Goal: Transaction & Acquisition: Purchase product/service

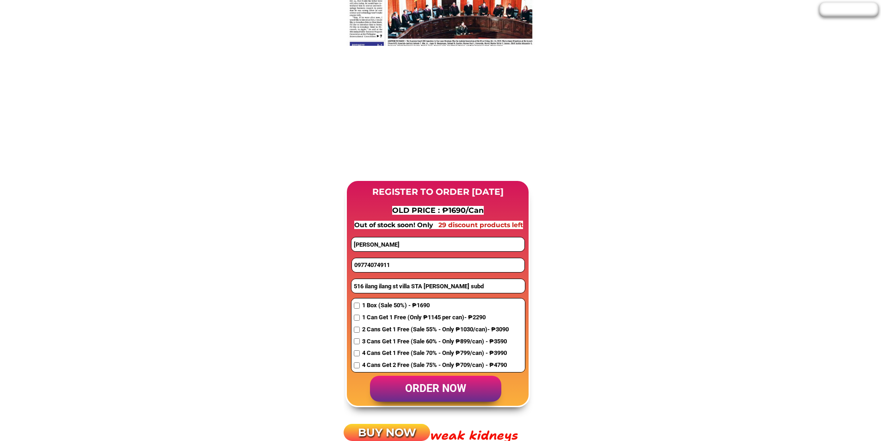
scroll to position [648, 0]
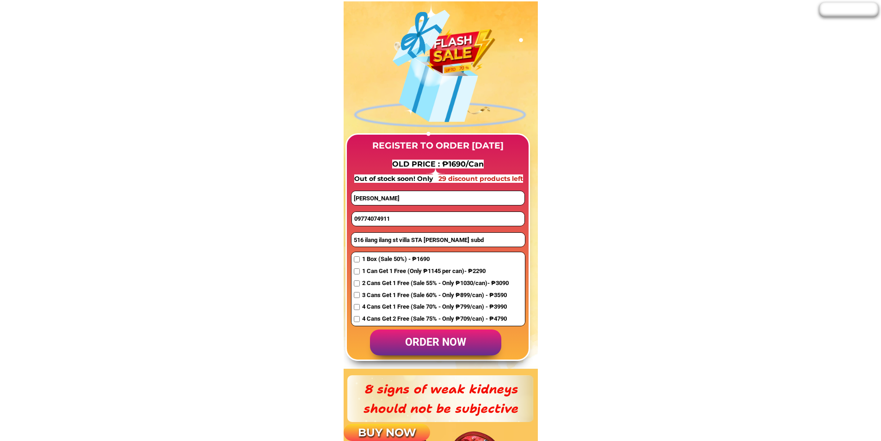
click at [388, 219] on input "09774074911" at bounding box center [438, 219] width 173 height 14
paste input "684255999"
type input "09684255999"
drag, startPoint x: 400, startPoint y: 203, endPoint x: 311, endPoint y: 203, distance: 88.3
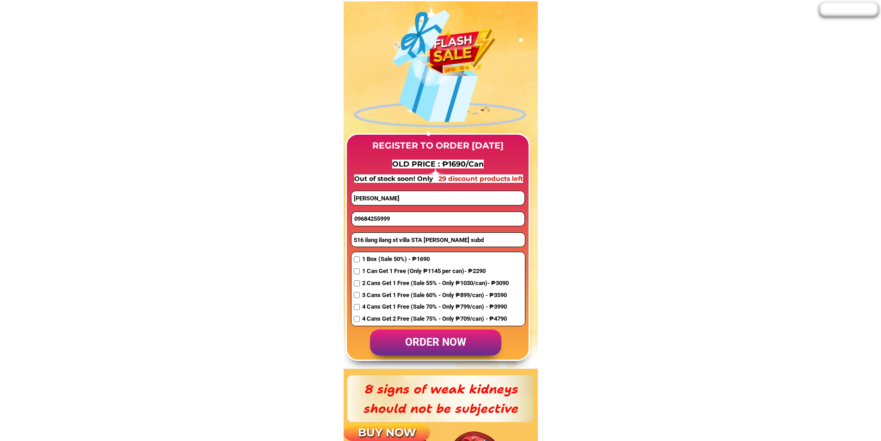
paste input "oberto alcantara"
type input "Roberto alcantara"
click at [403, 241] on input "516 ilang ilang st villa STA [PERSON_NAME] subd" at bounding box center [438, 240] width 173 height 14
paste input "Purok 1,Agong,Canitoan,Cagayan de oro city"
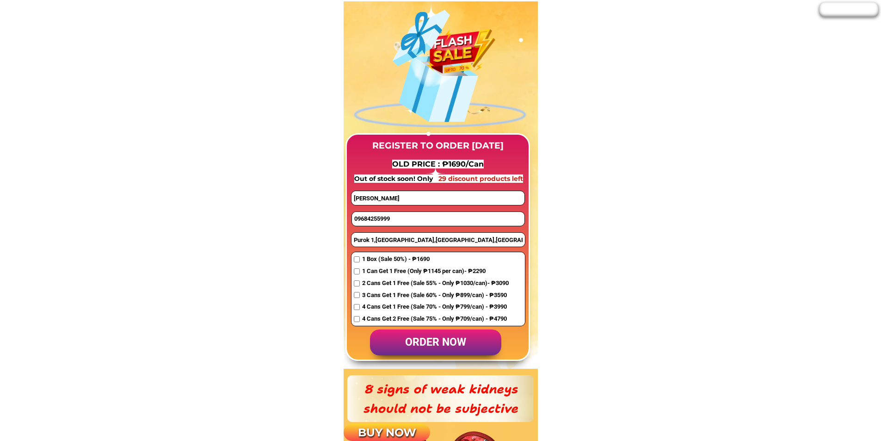
type input "Purok 1,Agong,Canitoan,Cagayan de oro city"
click at [372, 258] on span "1 Box (Sale 50%) - ₱1690" at bounding box center [435, 259] width 147 height 10
checkbox input "true"
click at [451, 342] on p "order now" at bounding box center [435, 342] width 131 height 26
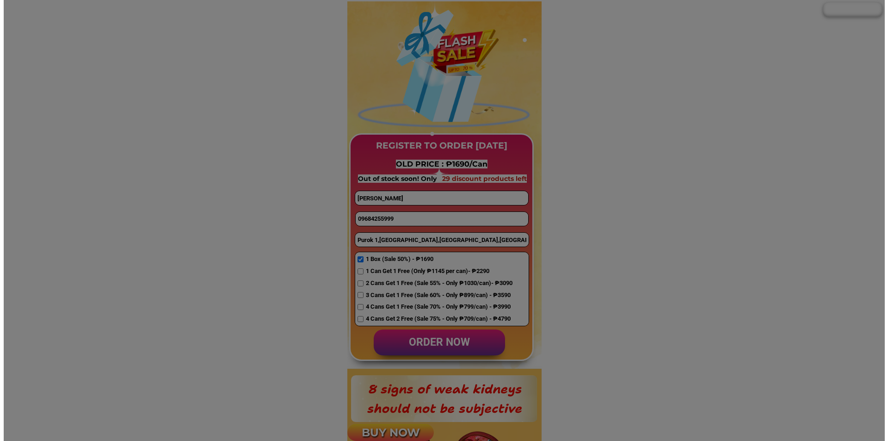
scroll to position [0, 0]
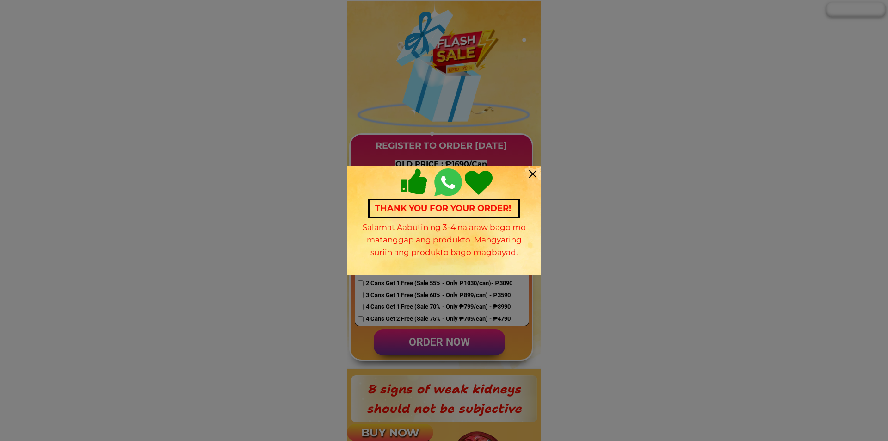
click at [535, 171] on div at bounding box center [532, 173] width 7 height 7
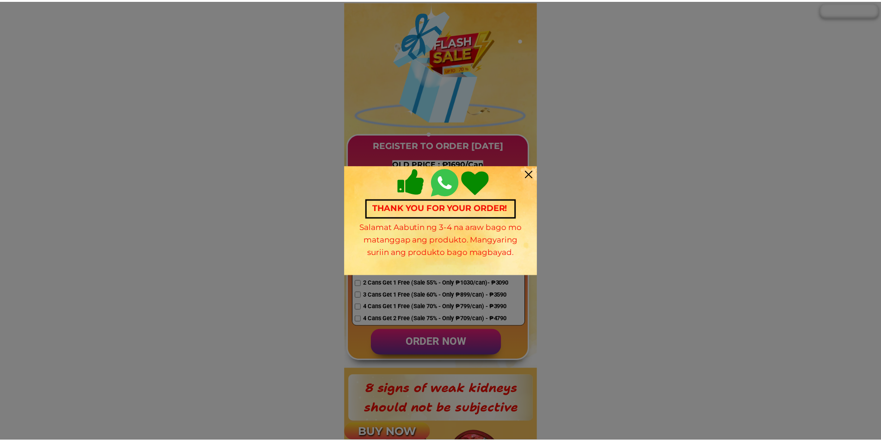
scroll to position [648, 0]
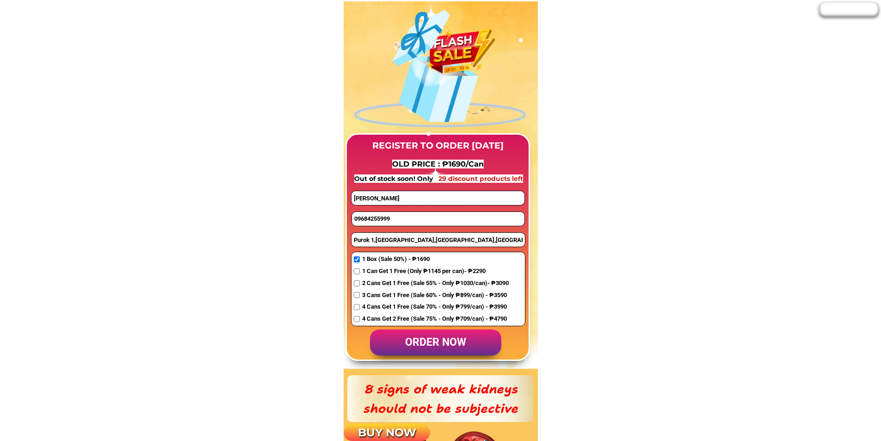
click at [396, 219] on input "09684255999" at bounding box center [438, 219] width 173 height 14
paste input "09463438765"
type input "09463438765"
click at [414, 204] on input "Roberto alcantara" at bounding box center [438, 198] width 173 height 14
paste input "Manny Digdigan"
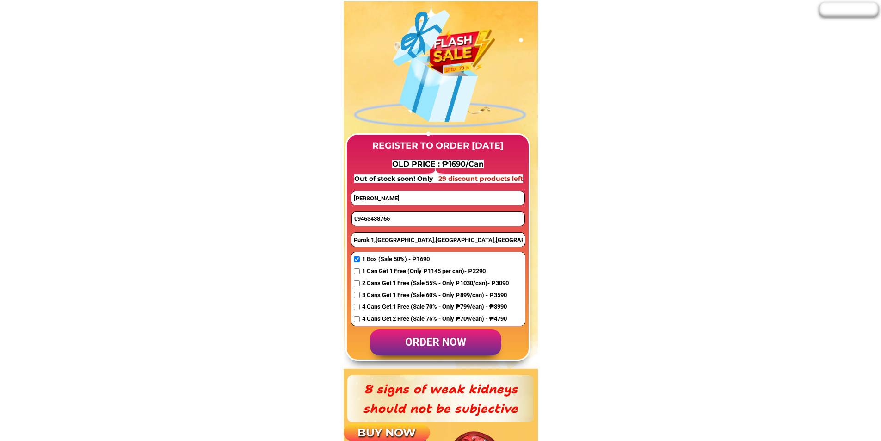
type input "Manny Digdigan"
click at [396, 238] on input "Purok 1,Agong,Canitoan,Cagayan de oro city" at bounding box center [438, 240] width 173 height 14
paste input "Fast Travel & Tours, Araneta St, Bacolod City"
type input "Fast Travel & Tours, Araneta St, Bacolod City"
click at [391, 259] on span "1 Box (Sale 50%) - ₱1690" at bounding box center [435, 259] width 147 height 10
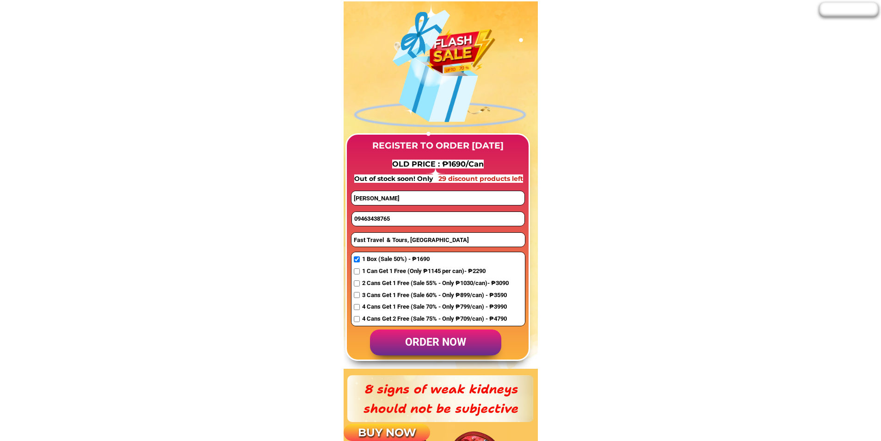
checkbox input "true"
click at [431, 336] on p "order now" at bounding box center [435, 342] width 131 height 26
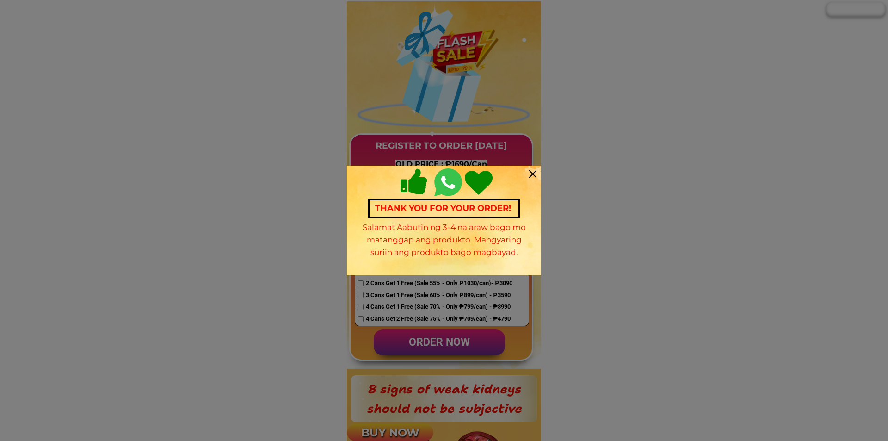
click at [532, 175] on div at bounding box center [532, 173] width 7 height 7
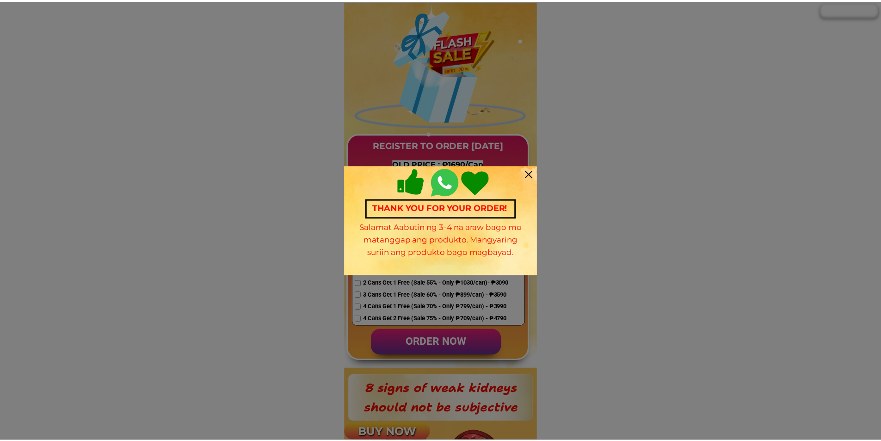
scroll to position [648, 0]
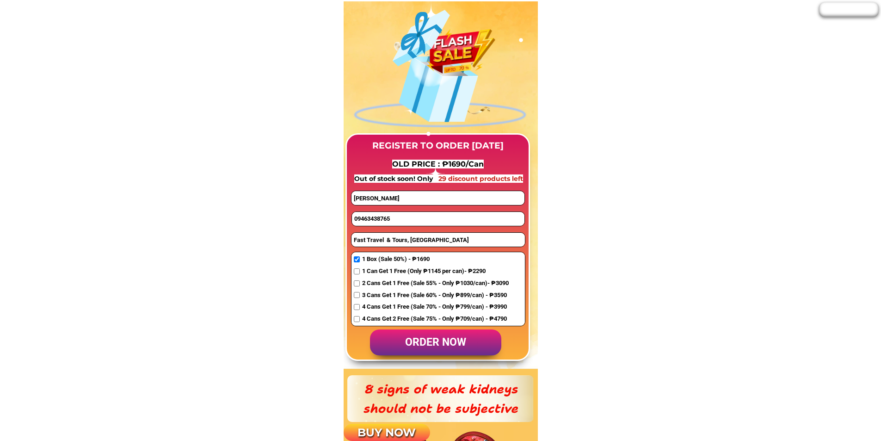
click at [381, 216] on input "09463438765" at bounding box center [438, 219] width 173 height 14
paste input "09189512525"
type input "09189512525"
click at [418, 201] on input "Manny Digdigan" at bounding box center [438, 198] width 173 height 14
paste input "Ga teresita"
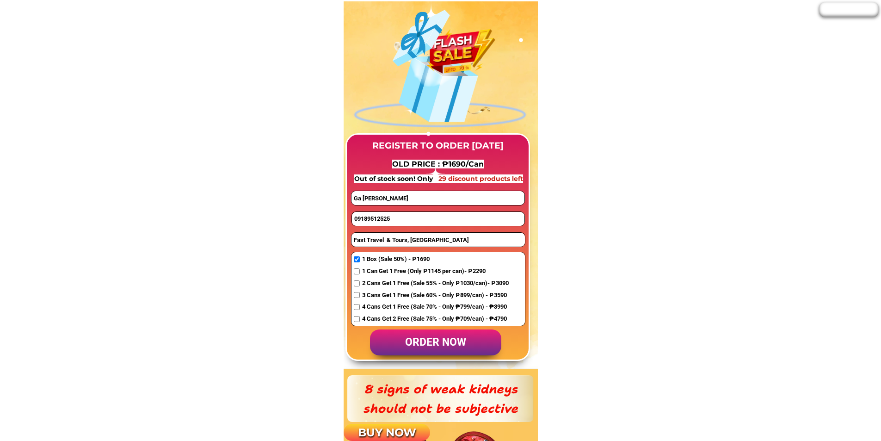
type input "Ga teresita"
click at [378, 239] on input "Fast Travel & Tours, Araneta St, Bacolod City" at bounding box center [438, 240] width 173 height 14
paste input "63 tanguile st san jose village. Lawsan 3 talisay city cebu"
type input "63 tanguile st san jose village. Lawsan 3 talisay city cebu"
click at [370, 273] on span "1 Can Get 1 Free (Only ₱1145 per can)- ₱2290" at bounding box center [435, 271] width 147 height 10
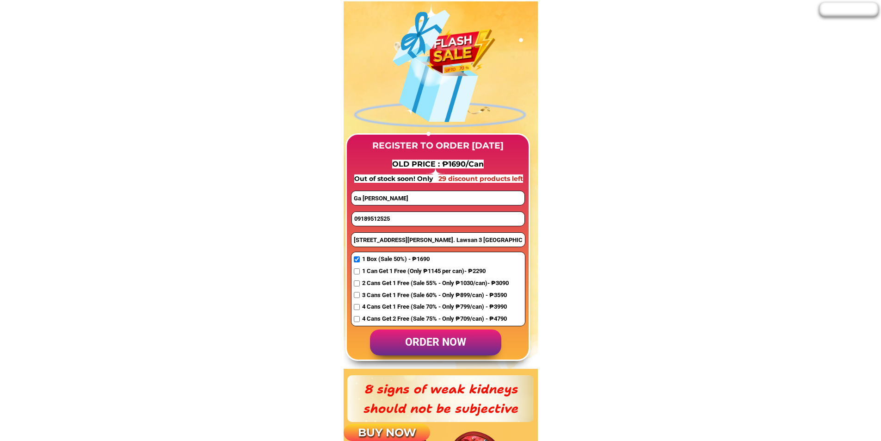
checkbox input "true"
click at [417, 340] on p "order now" at bounding box center [435, 342] width 131 height 26
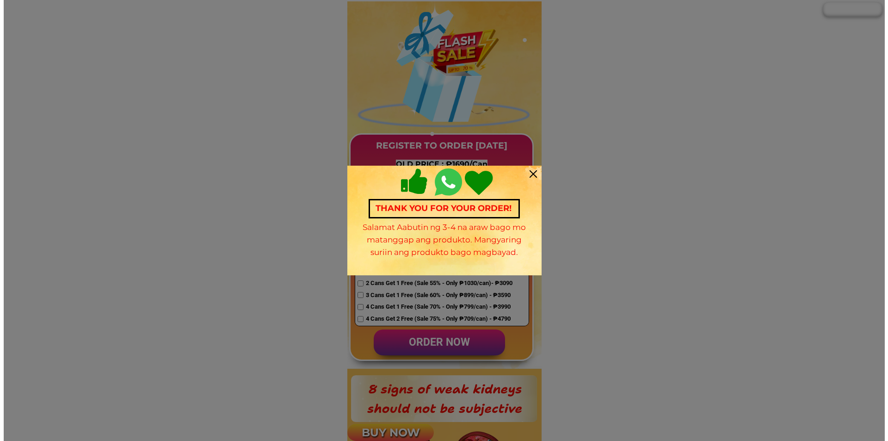
scroll to position [0, 0]
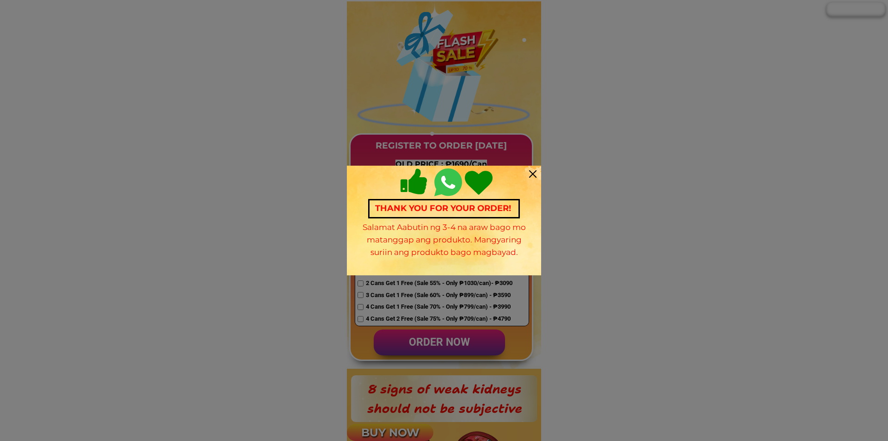
click at [530, 171] on div at bounding box center [532, 173] width 7 height 7
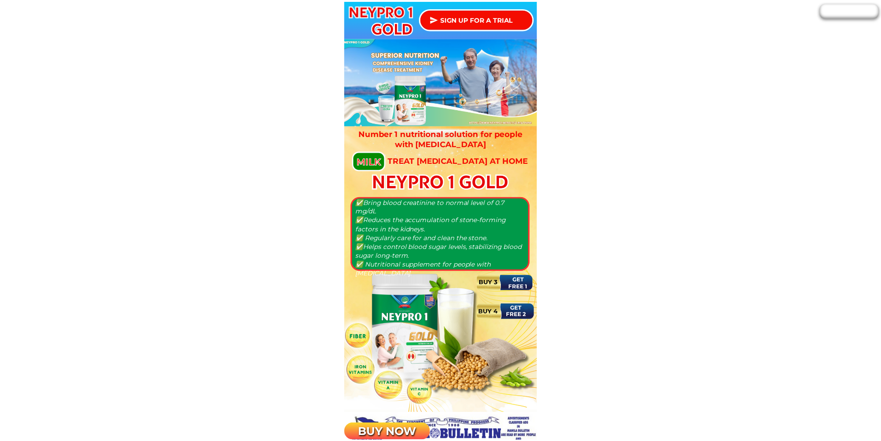
scroll to position [648, 0]
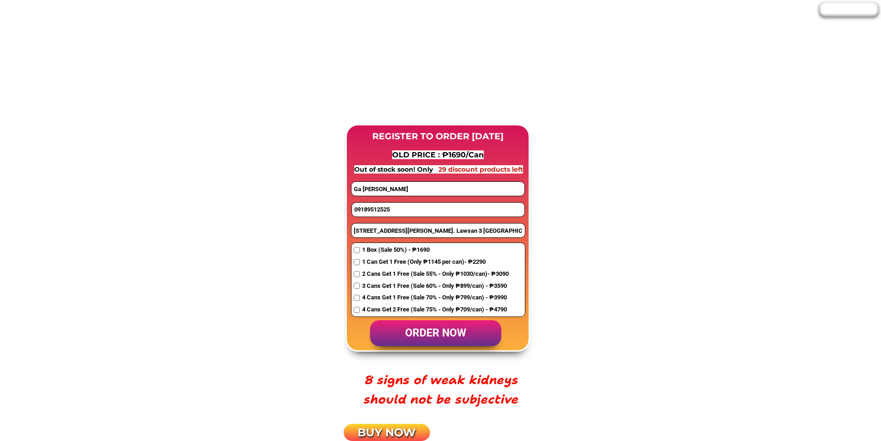
scroll to position [740, 0]
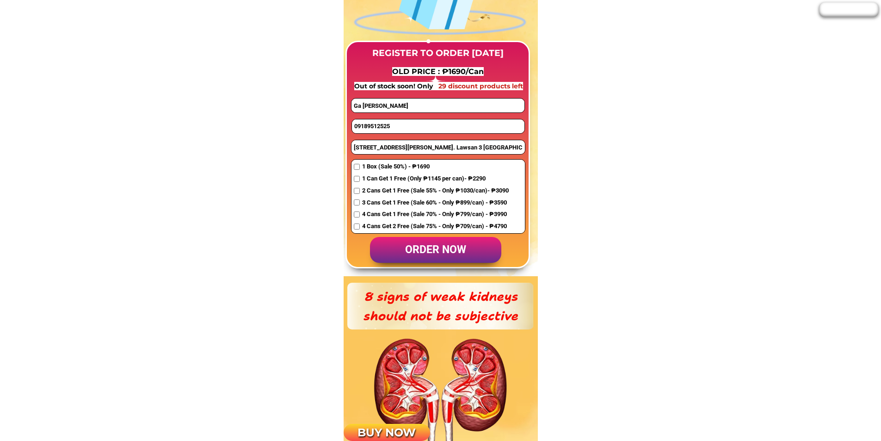
click at [385, 129] on input "09189512525" at bounding box center [438, 126] width 173 height 14
paste input "68411480"
type input "09684114805"
click at [401, 107] on input "Ga teresita" at bounding box center [438, 106] width 173 height 14
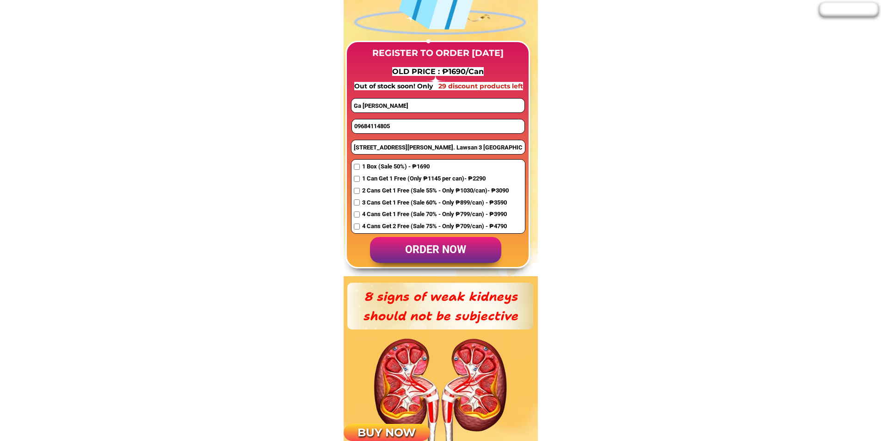
drag, startPoint x: 401, startPoint y: 107, endPoint x: 344, endPoint y: 99, distance: 58.0
click at [344, 99] on div "REGISTER TO ORDER TODAY OLD PRICE : ₱1690/Can Out of stock soon! Only 29 discou…" at bounding box center [441, 93] width 194 height 368
paste input "ramonet rojas"
type input "ramonet rojas"
click at [394, 148] on input "63 tanguile st san jose village. Lawsan 3 talisay city cebu" at bounding box center [438, 147] width 173 height 14
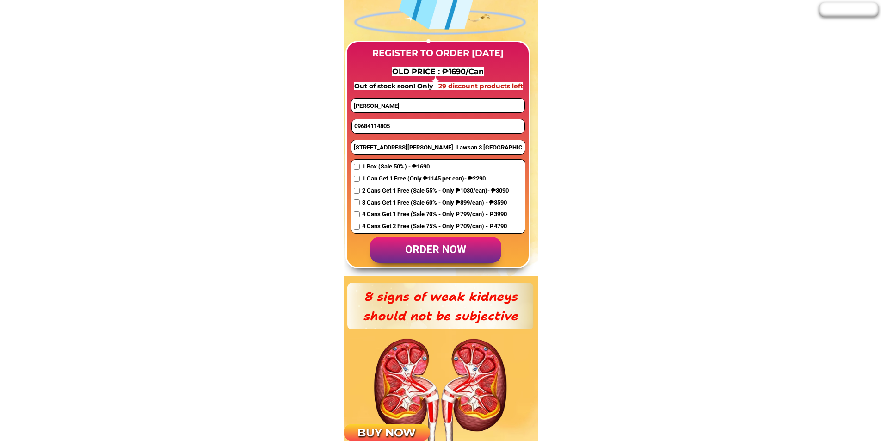
paste input "19 quarts st city heights subd taculing Bacolod city neg occ"
type input "19 quarts st city heights subd taculing Bacolod city neg occ"
click at [378, 168] on span "1 Box (Sale 50%) - ₱1690" at bounding box center [435, 167] width 147 height 10
checkbox input "true"
click at [420, 252] on p "order now" at bounding box center [435, 250] width 131 height 26
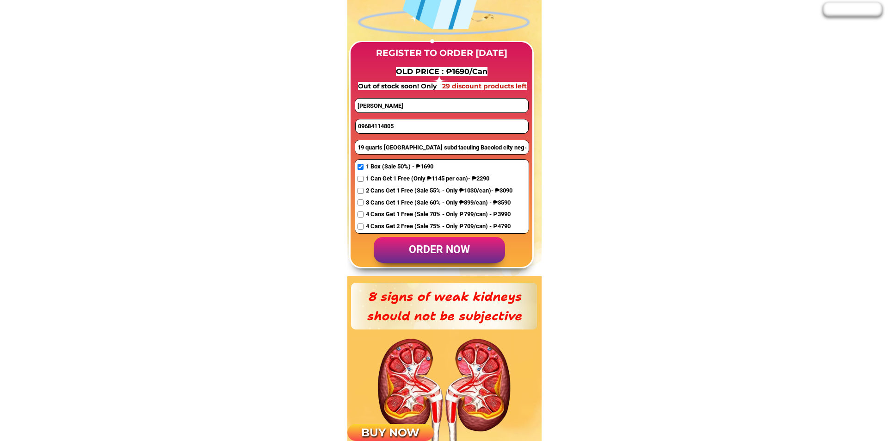
scroll to position [0, 0]
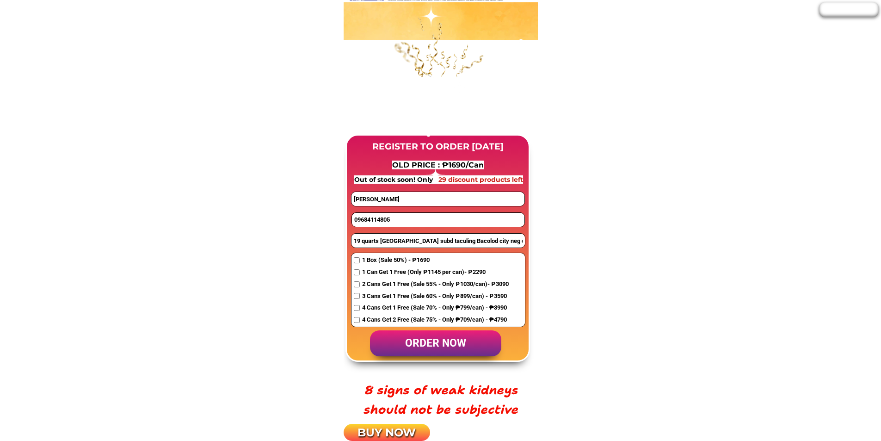
scroll to position [648, 0]
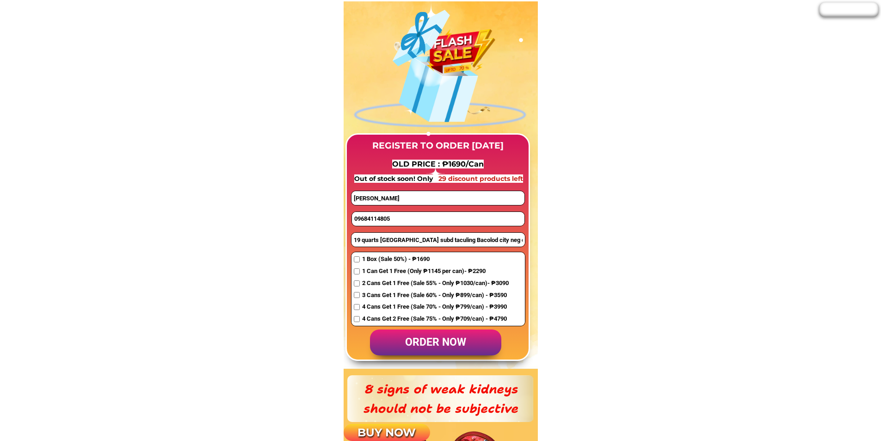
click at [390, 215] on input "09684114805" at bounding box center [438, 219] width 173 height 14
paste input "17326307"
type input "09173263075"
drag, startPoint x: 410, startPoint y: 201, endPoint x: 307, endPoint y: 196, distance: 102.8
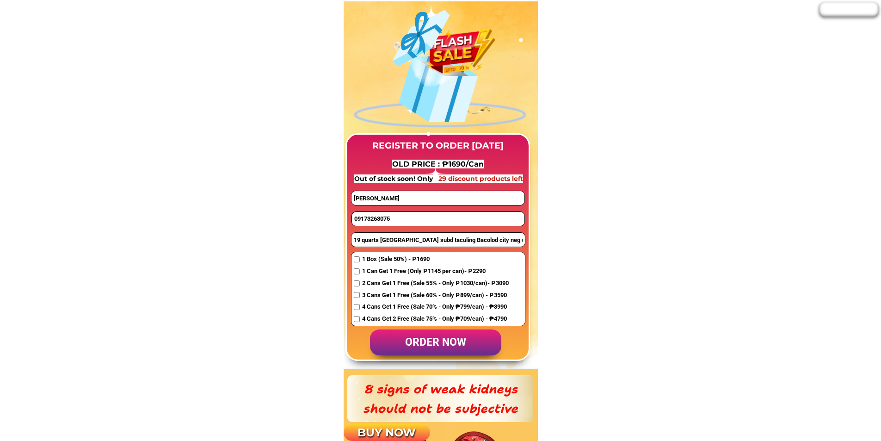
paste input "22 yorktowm caceres bldg. Panganiban drive cor caceres street brgy Dinaga Naga …"
click at [383, 201] on input "22 yorktowm caceres bldg. Panganiban drive cor caceres street brgy Dinaga Naga …" at bounding box center [438, 198] width 173 height 14
paste input "Ramir p."
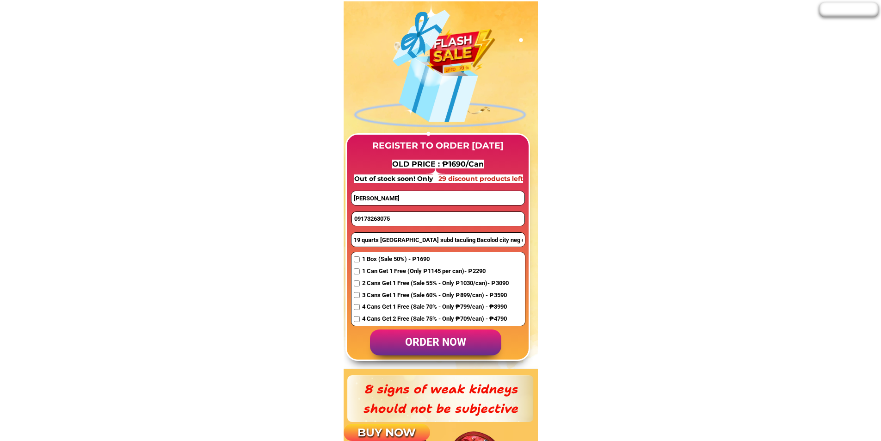
type input "Ramir p."
click at [374, 244] on input "19 quarts st city heights subd taculing Bacolod city neg occ" at bounding box center [438, 240] width 173 height 14
paste input "22 yorktowm caceres bldg. Panganiban drive cor caceres street brgy Dinaga Naga …"
type input "22 yorktowm caceres bldg. Panganiban drive cor caceres street brgy Dinaga Naga …"
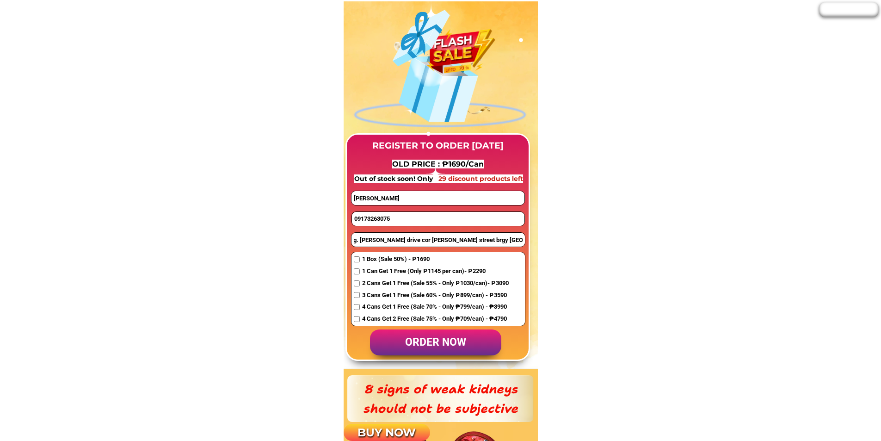
scroll to position [0, 0]
click at [358, 258] on input "checkbox" at bounding box center [357, 259] width 6 height 6
checkbox input "true"
click at [432, 346] on p "order now" at bounding box center [435, 342] width 131 height 26
